Goal: Check status

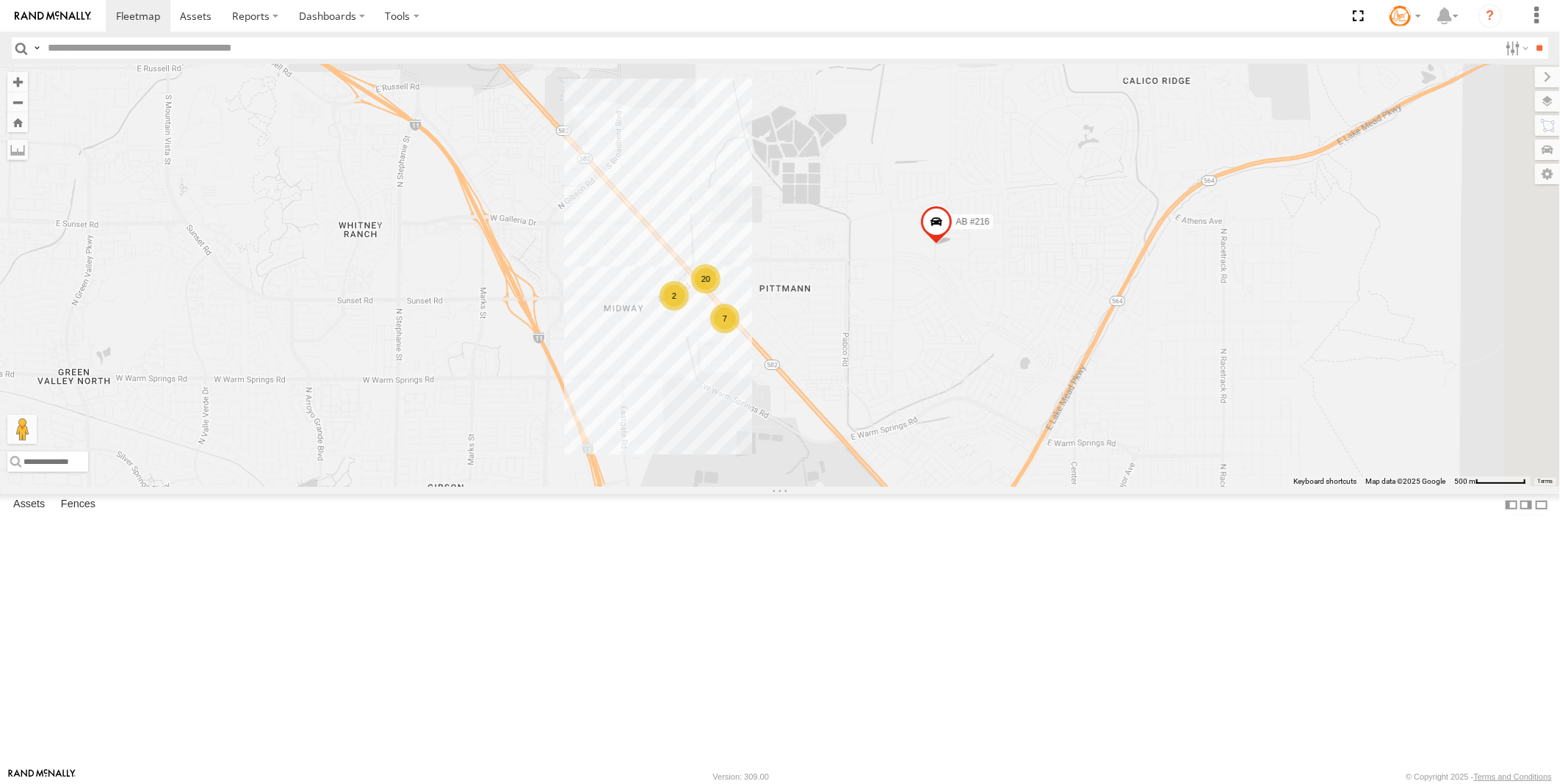
drag, startPoint x: 656, startPoint y: 274, endPoint x: 773, endPoint y: 406, distance: 176.4
click at [773, 406] on div "20 AB #216 7 2" at bounding box center [780, 276] width 1560 height 422
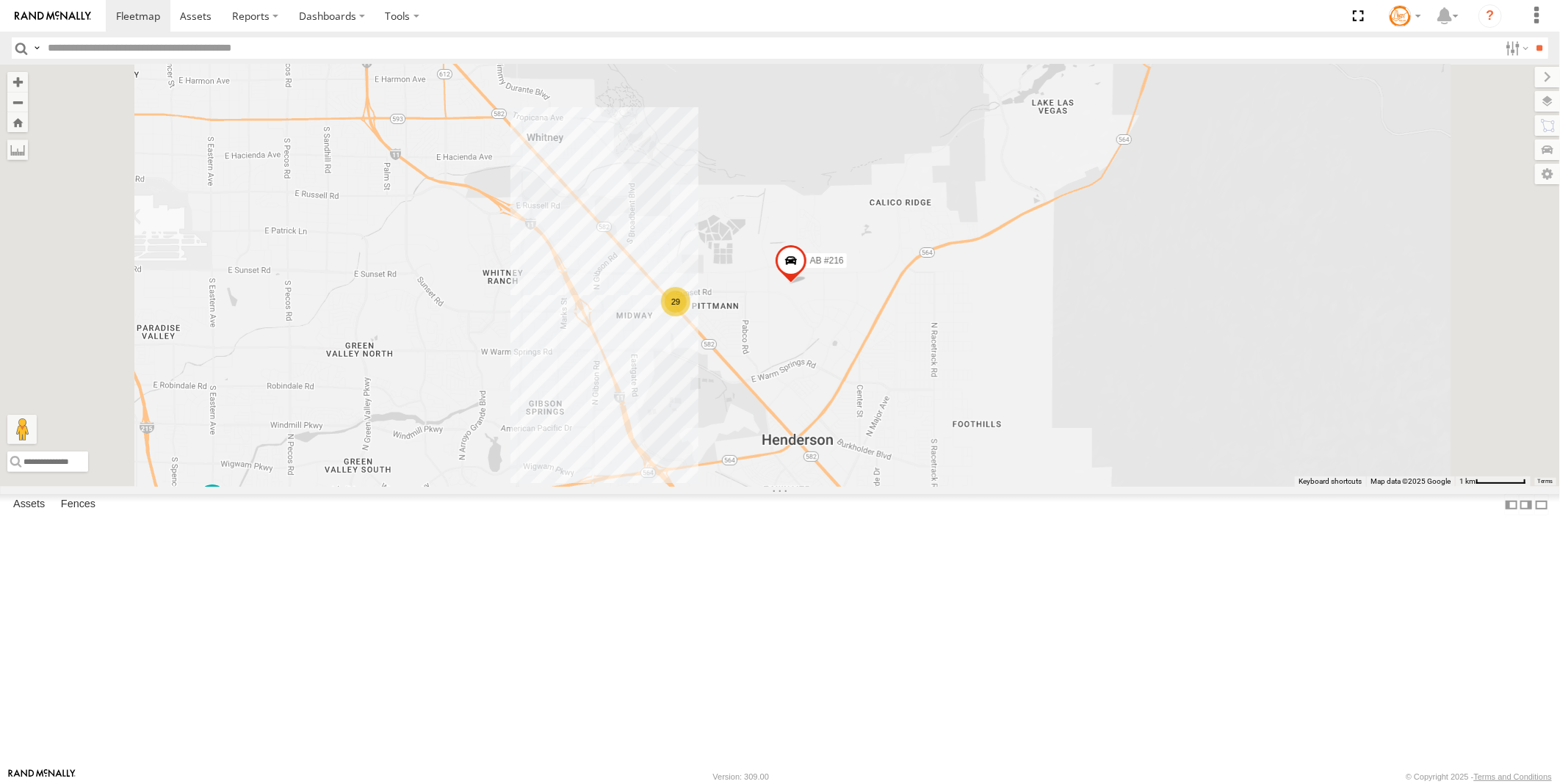
drag, startPoint x: 622, startPoint y: 283, endPoint x: 720, endPoint y: 379, distance: 137.2
click at [720, 382] on div "AB #216 29 Truck #116 AB #211" at bounding box center [780, 276] width 1560 height 422
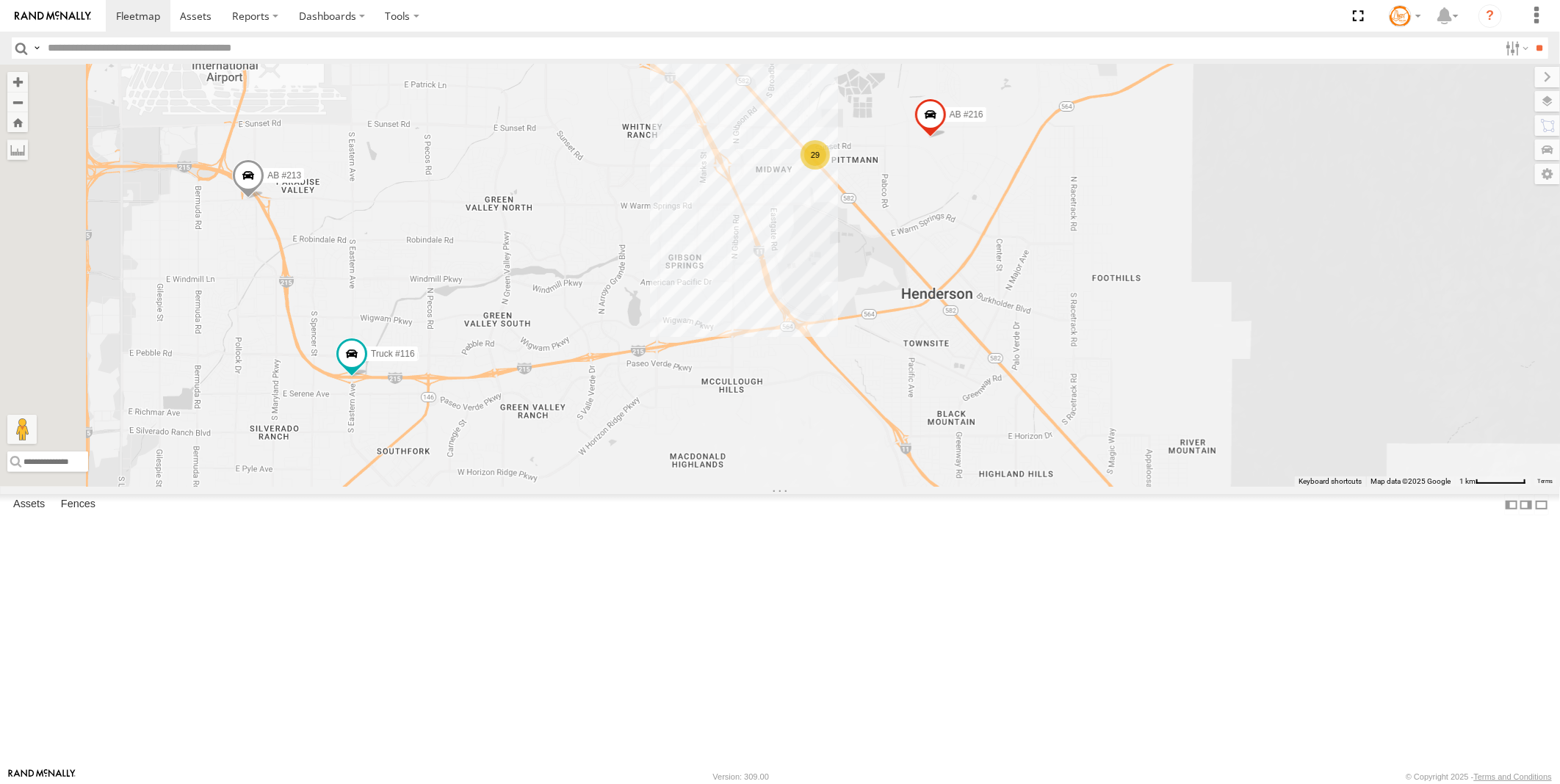
drag, startPoint x: 617, startPoint y: 578, endPoint x: 857, endPoint y: 355, distance: 327.6
click at [857, 355] on div "AB #216 Truck #116 AB #211 AB #213 29" at bounding box center [780, 276] width 1560 height 422
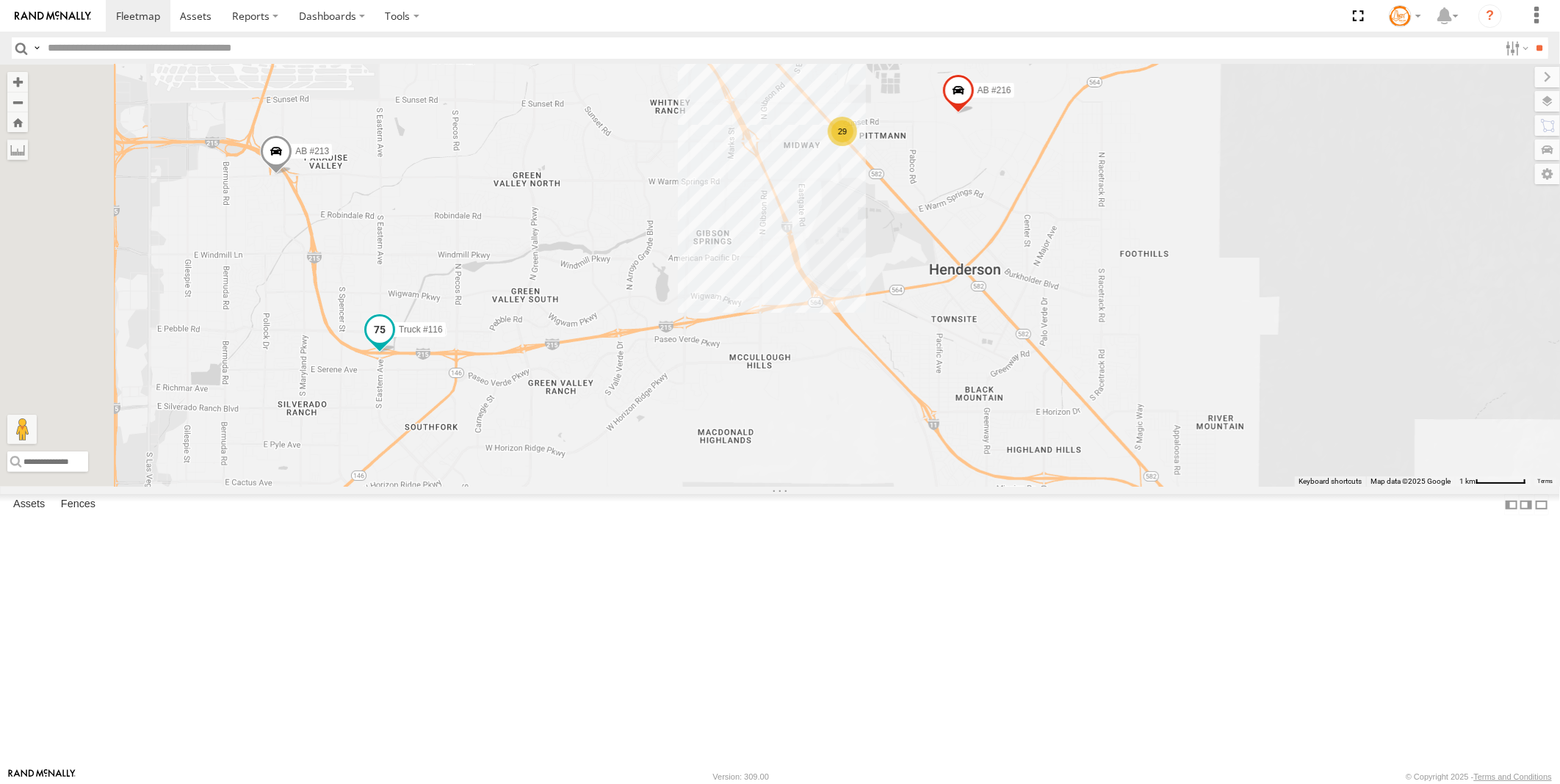
click at [393, 343] on span at bounding box center [380, 329] width 26 height 26
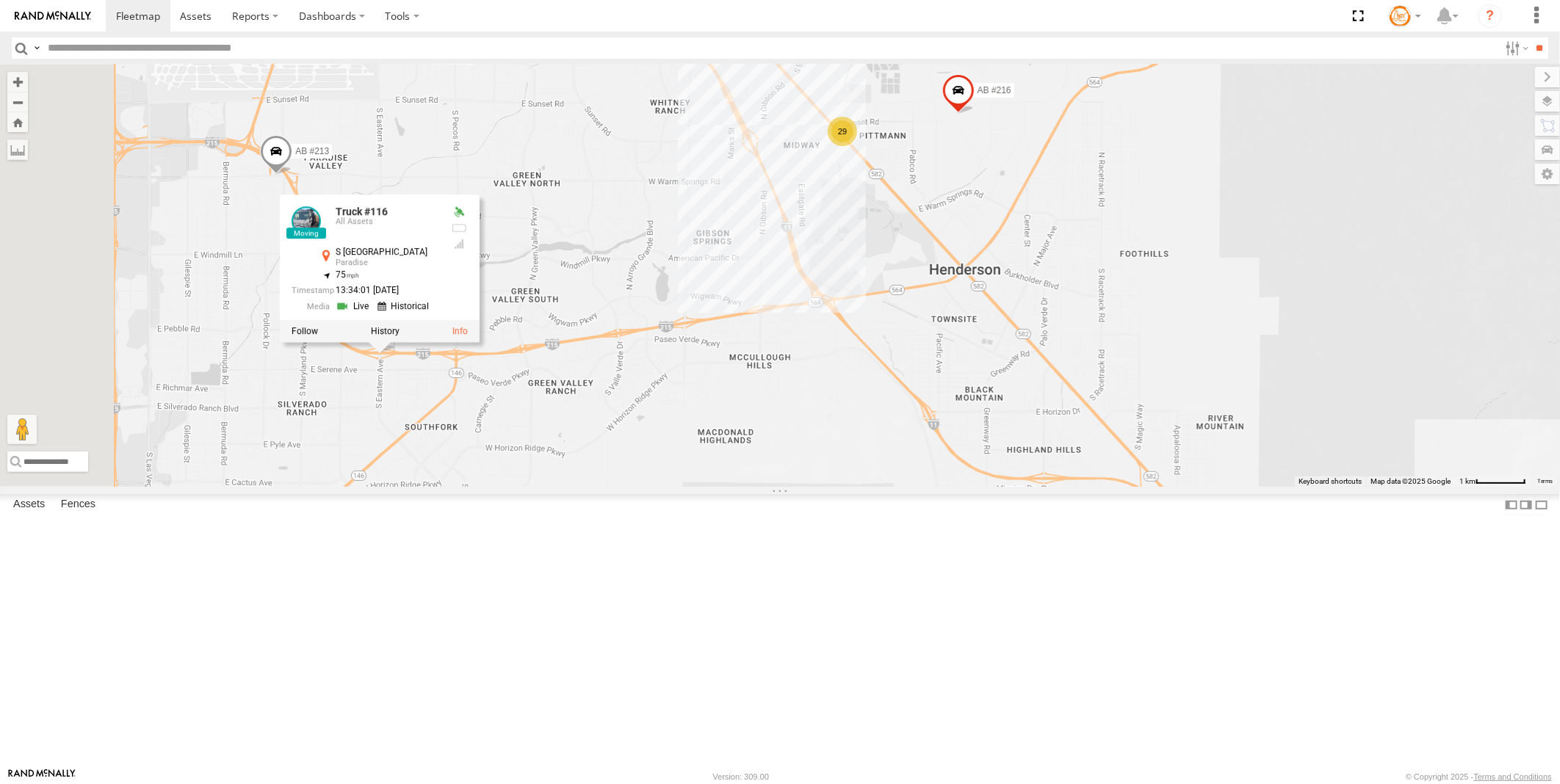
click at [373, 313] on link at bounding box center [355, 305] width 37 height 14
